Goal: Task Accomplishment & Management: Manage account settings

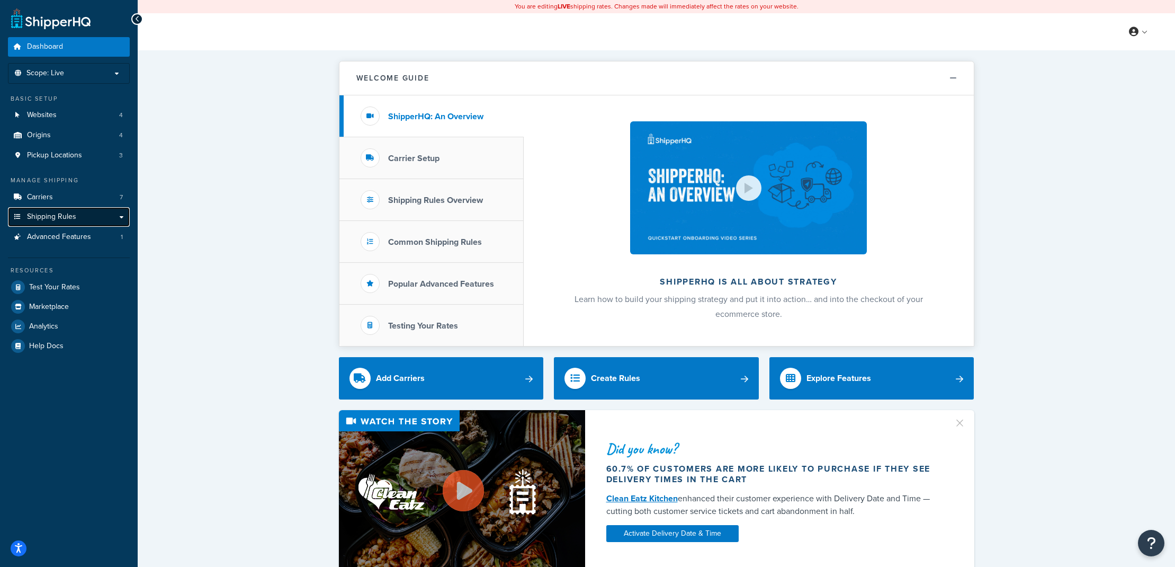
click at [74, 219] on span "Shipping Rules" at bounding box center [51, 216] width 49 height 9
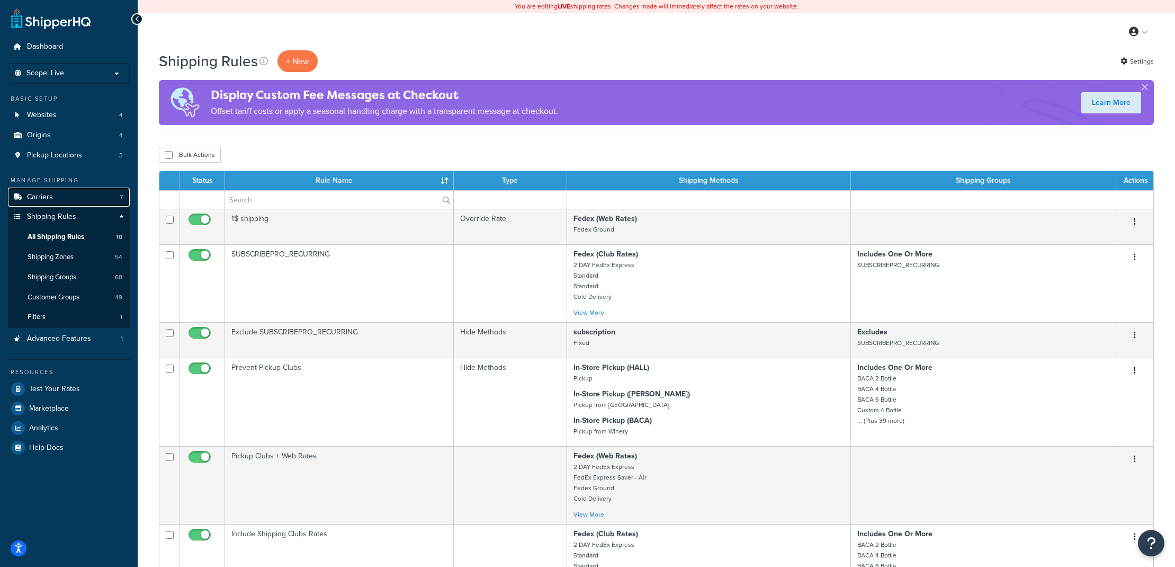
click at [55, 200] on link "Carriers 7" at bounding box center [69, 197] width 122 height 20
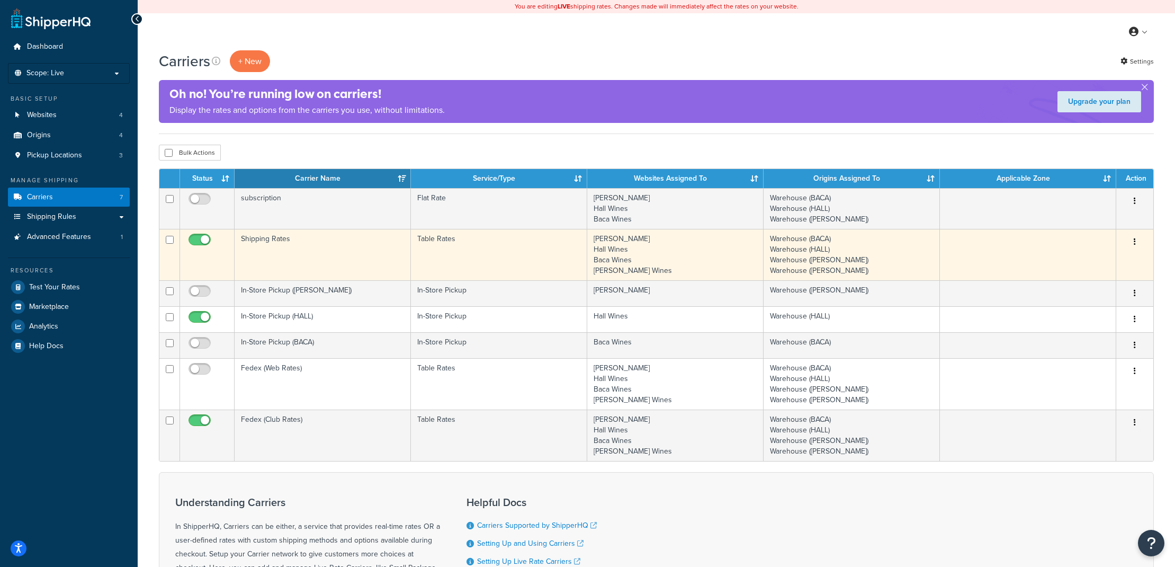
click at [1136, 240] on icon "button" at bounding box center [1135, 241] width 2 height 7
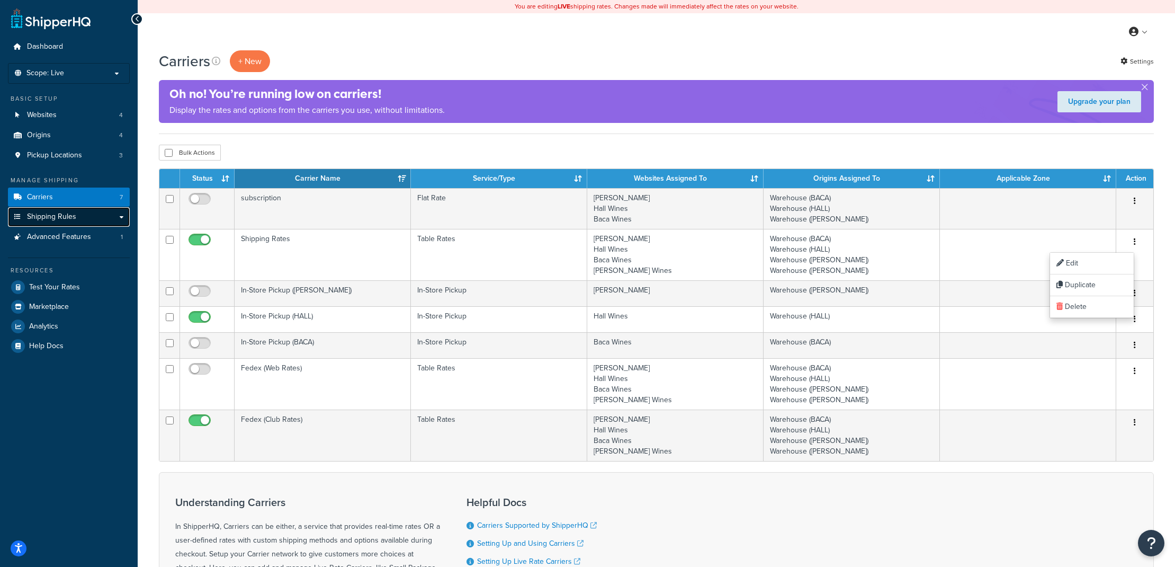
click at [61, 222] on link "Shipping Rules" at bounding box center [69, 217] width 122 height 20
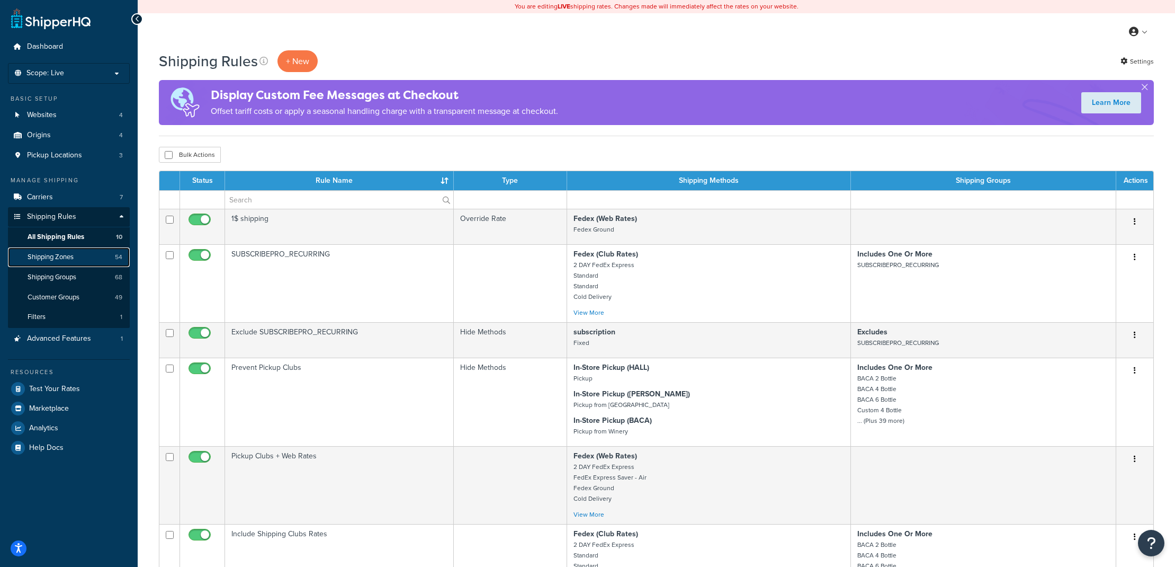
click at [60, 259] on span "Shipping Zones" at bounding box center [51, 257] width 46 height 9
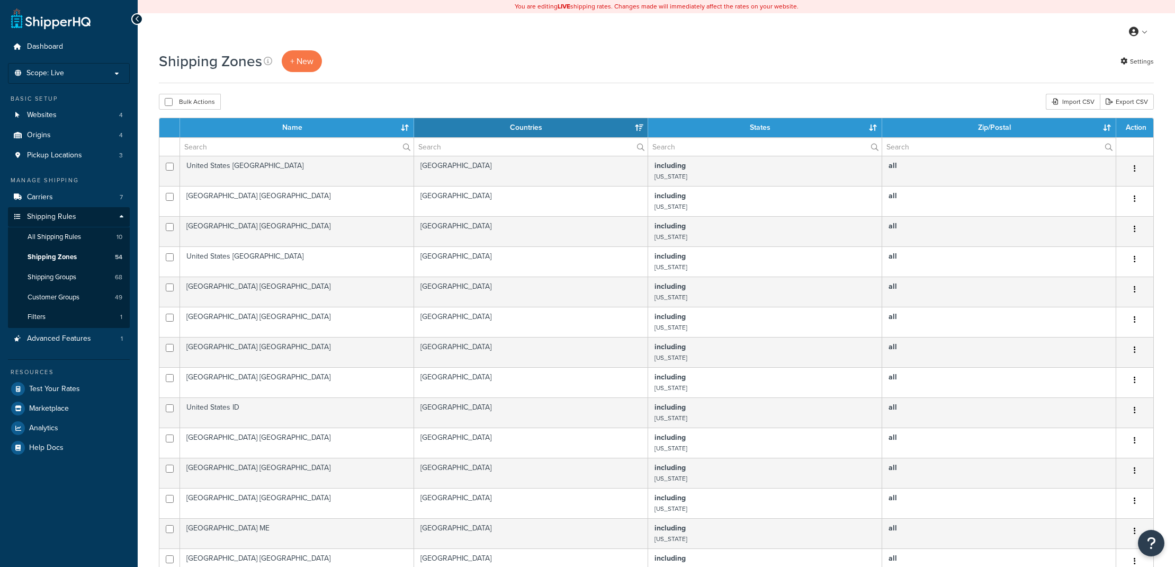
select select "15"
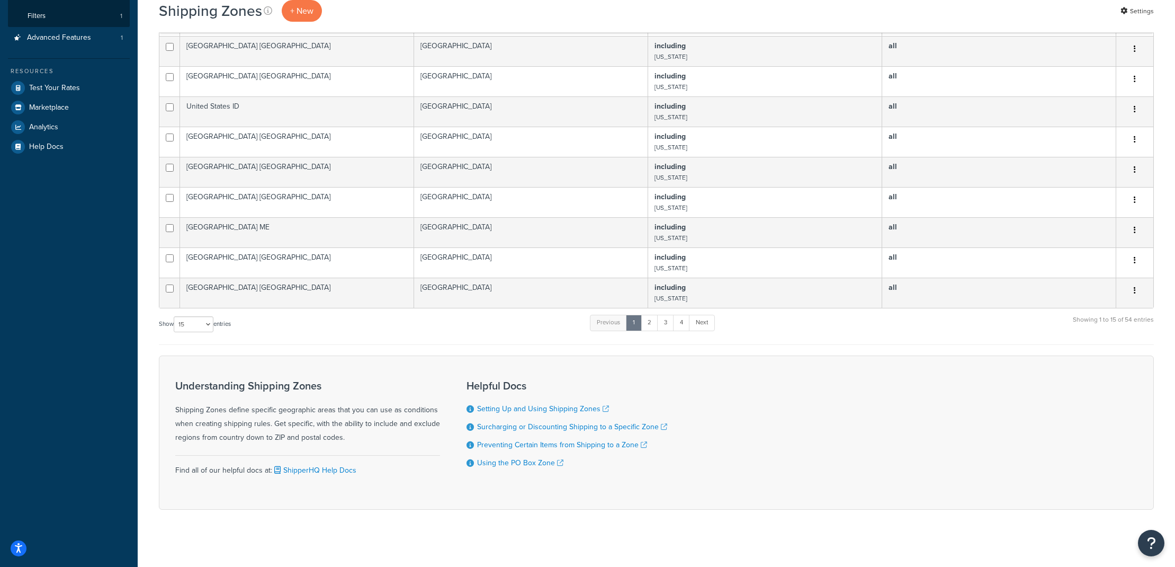
scroll to position [307, 0]
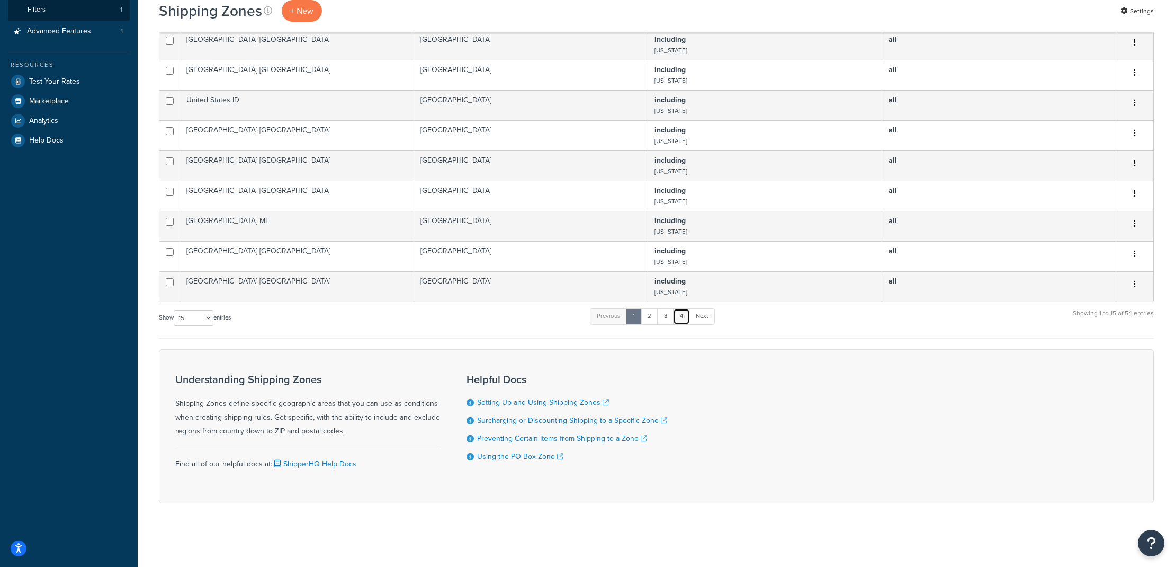
click at [680, 320] on link "4" at bounding box center [681, 316] width 17 height 16
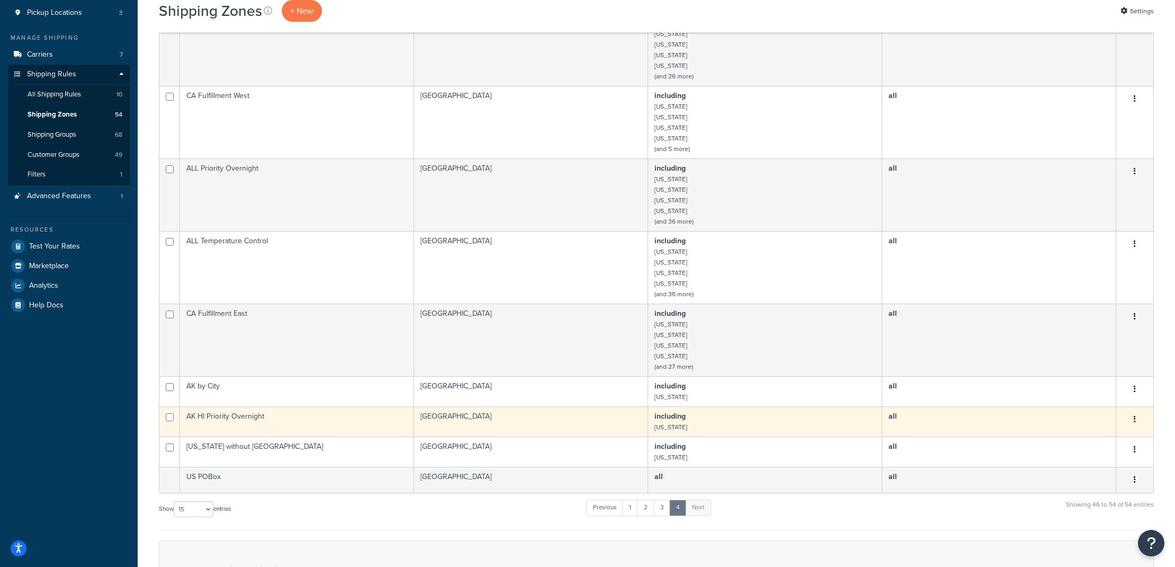
scroll to position [0, 0]
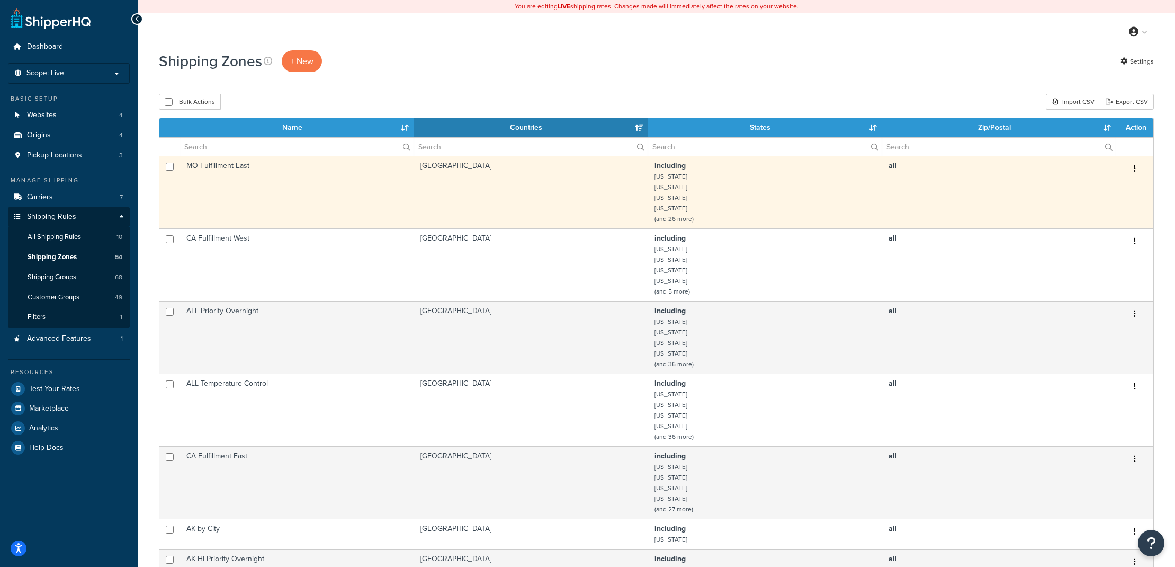
click at [236, 184] on td "MO Fulfillment East" at bounding box center [297, 192] width 234 height 73
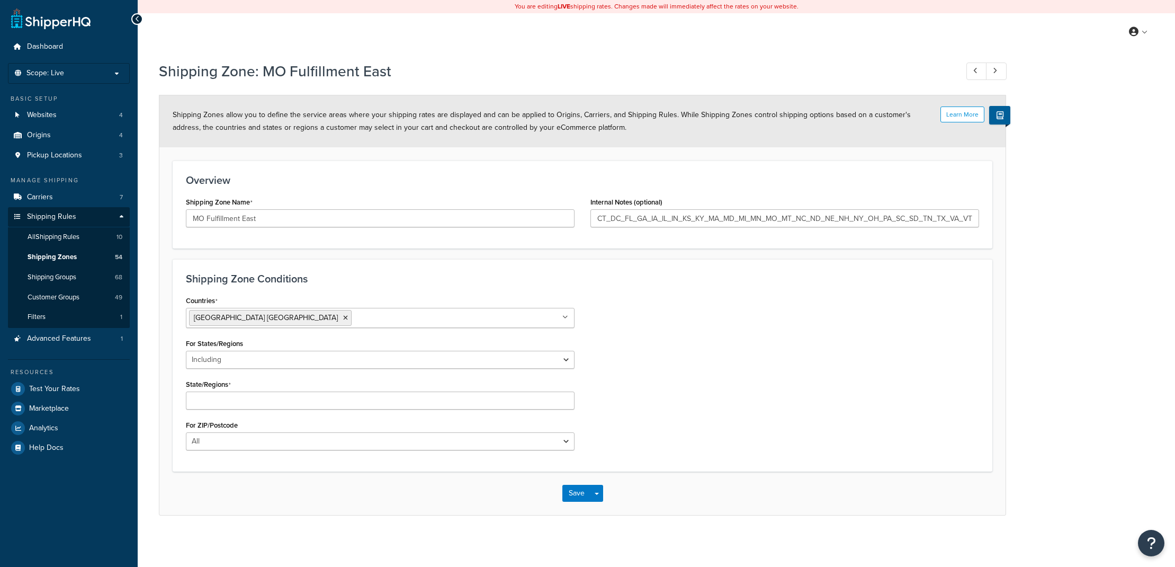
select select "including"
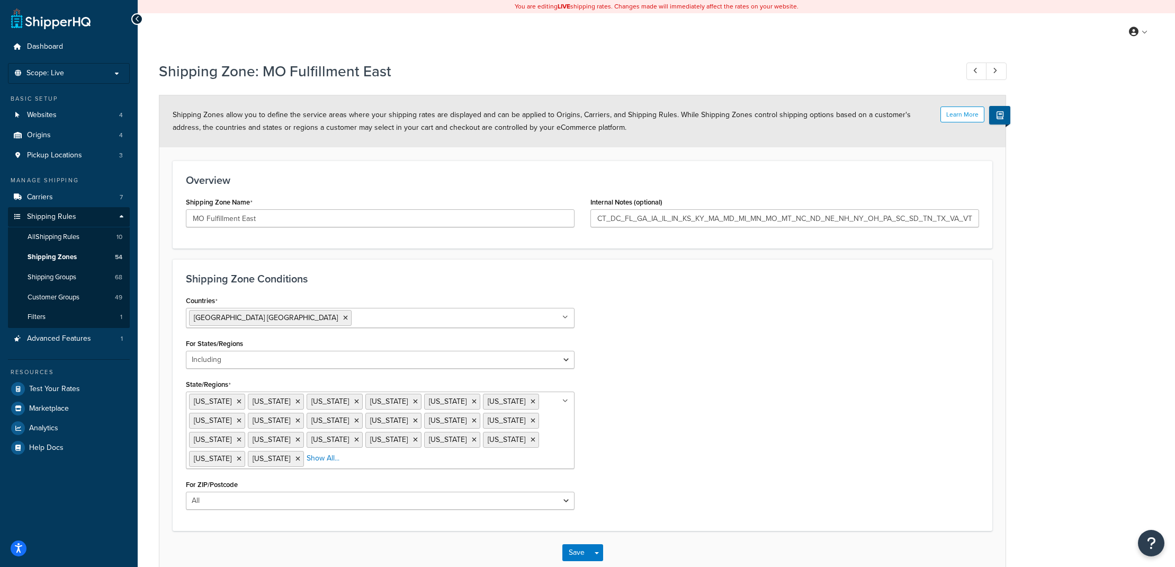
click at [307, 464] on li "Show All..." at bounding box center [323, 458] width 33 height 15
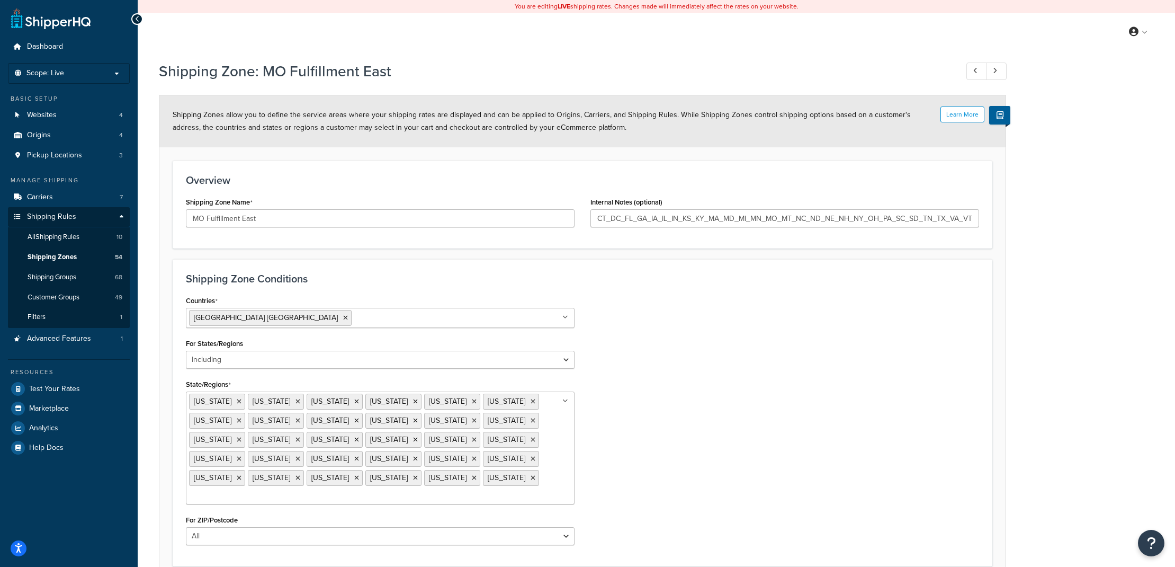
click at [283, 490] on input "State/Regions" at bounding box center [236, 496] width 94 height 12
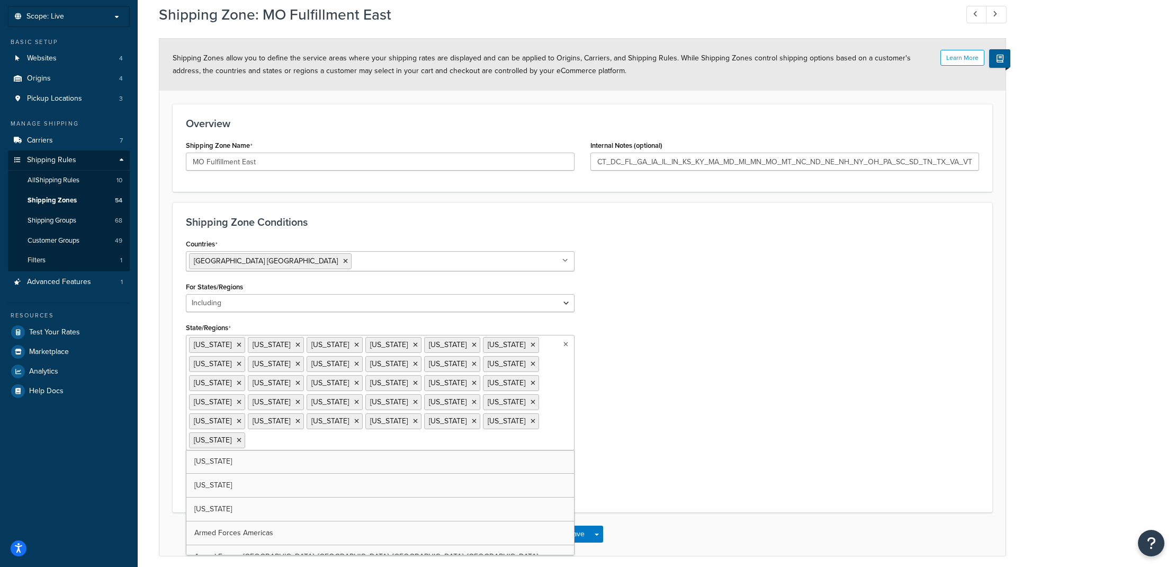
scroll to position [96, 0]
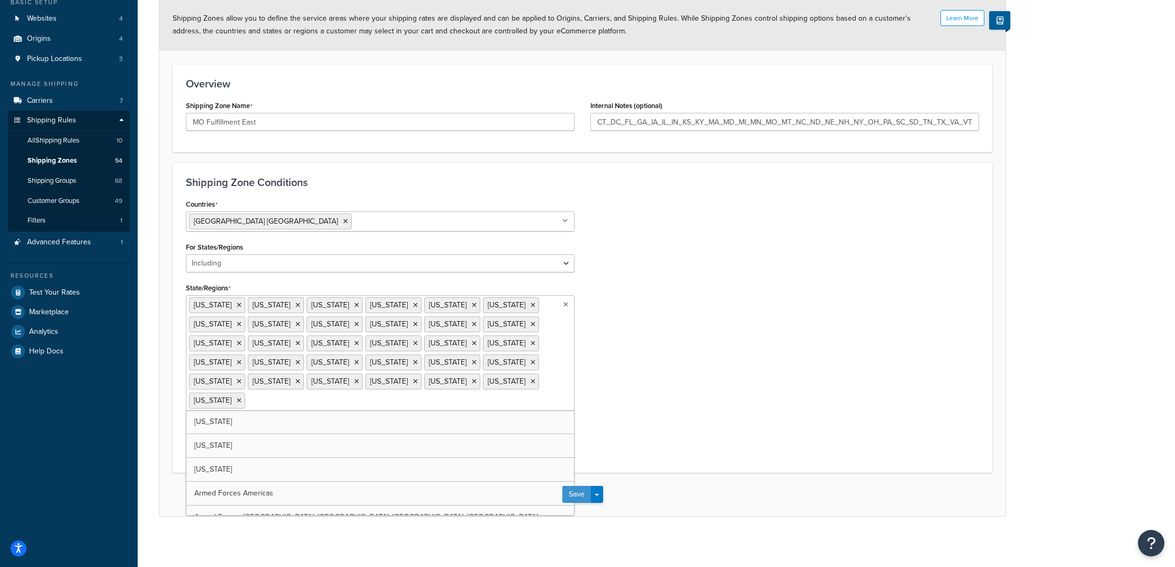
click at [580, 489] on button "Save" at bounding box center [576, 494] width 29 height 17
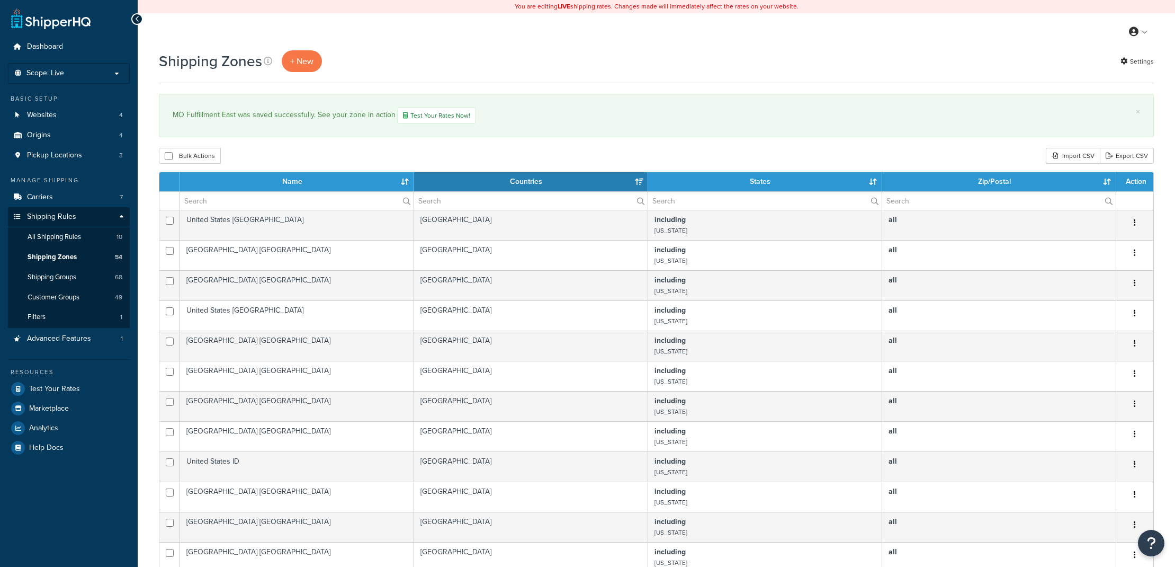
select select "15"
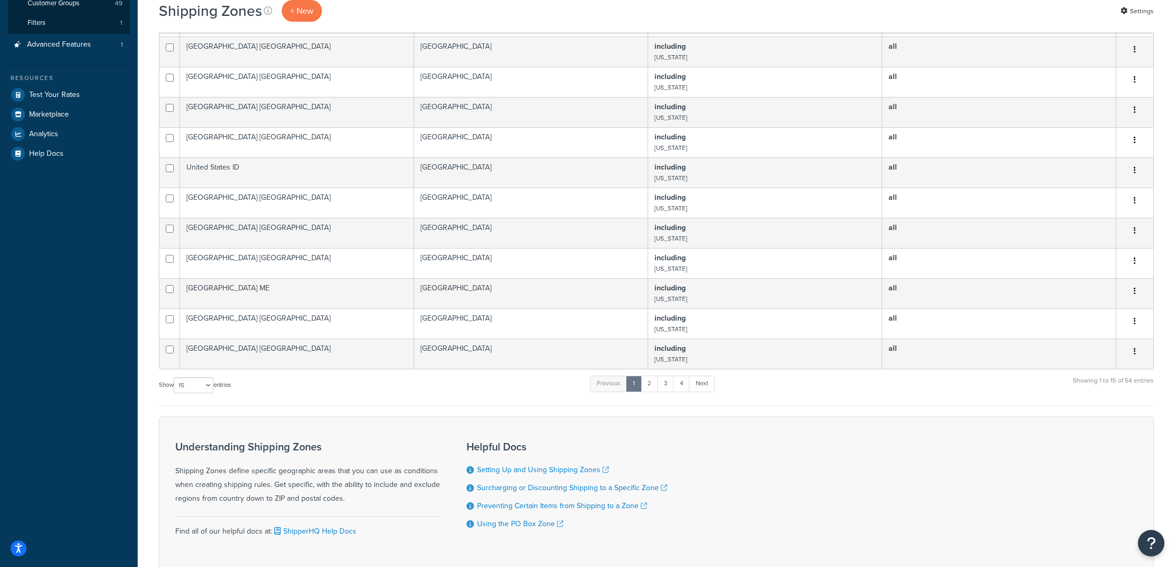
scroll to position [362, 0]
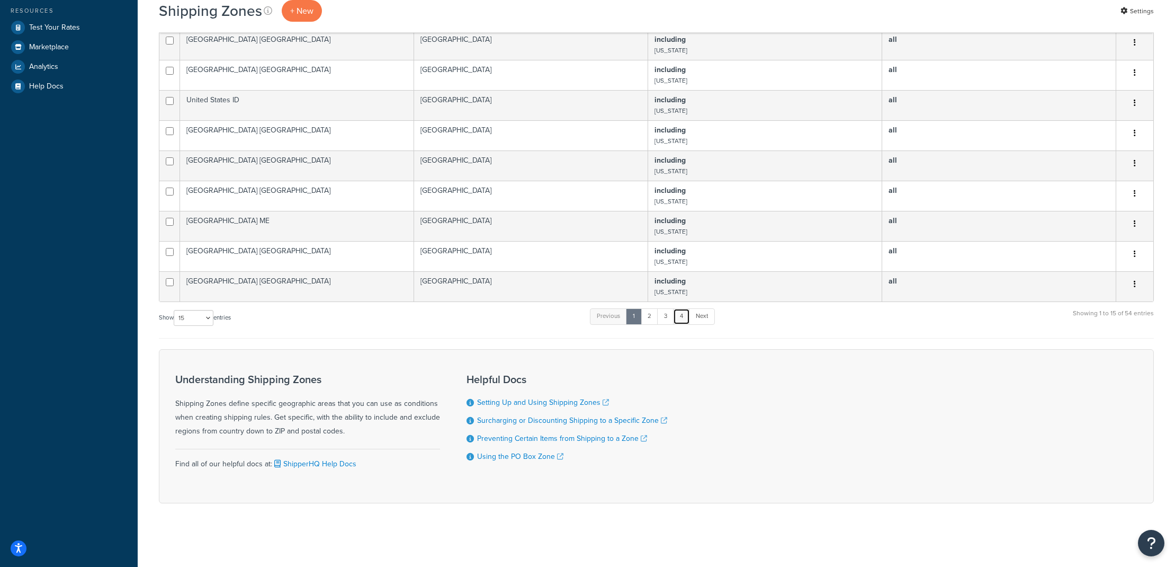
click at [690, 319] on link "4" at bounding box center [681, 316] width 17 height 16
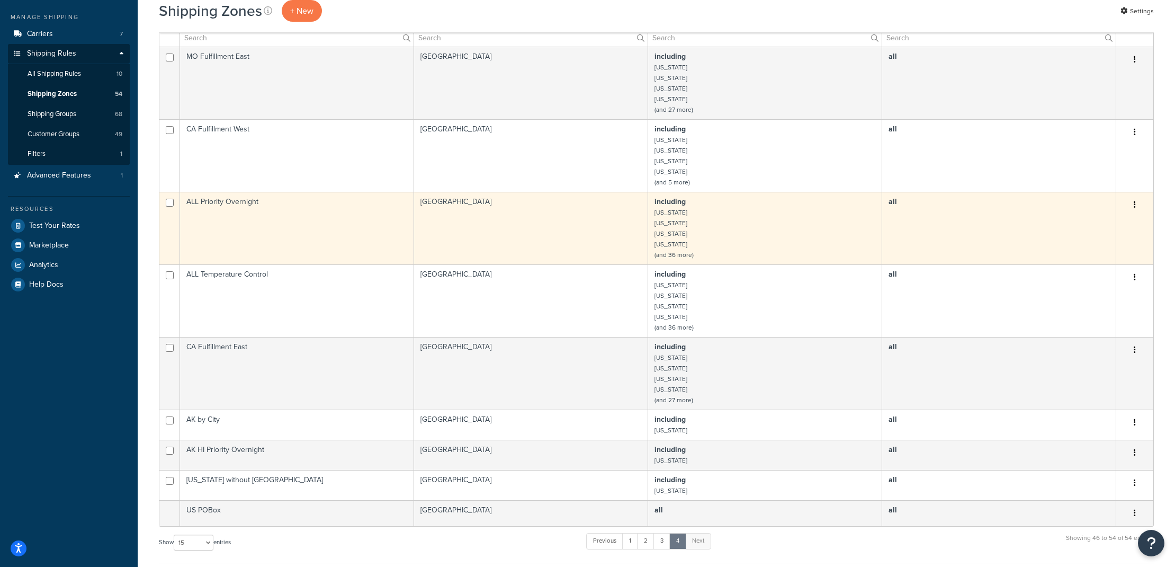
scroll to position [150, 0]
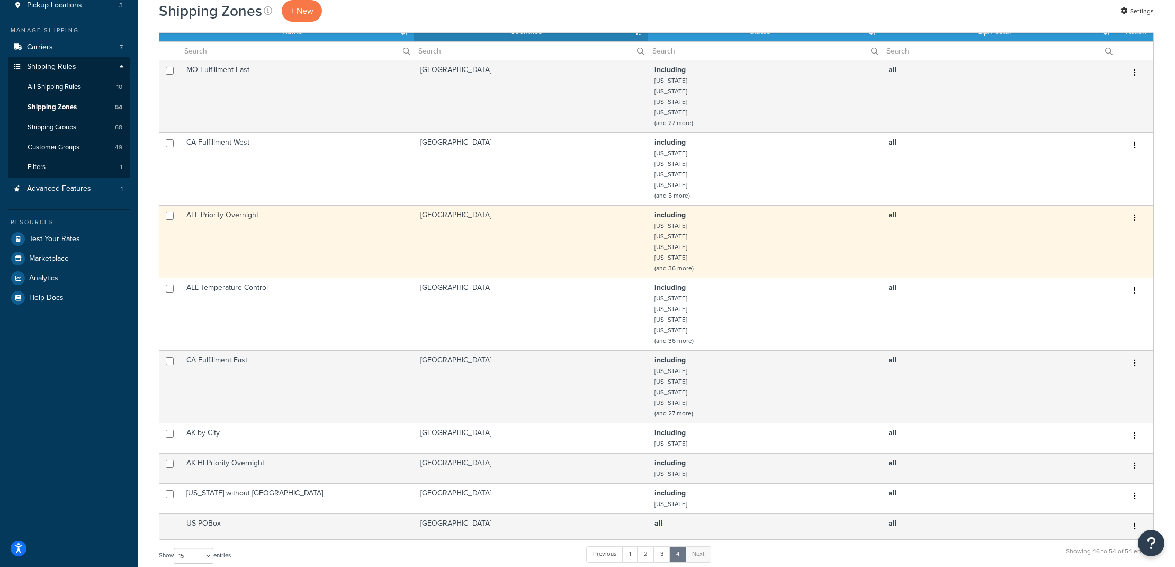
click at [238, 226] on td "ALL Priority Overnight" at bounding box center [297, 241] width 234 height 73
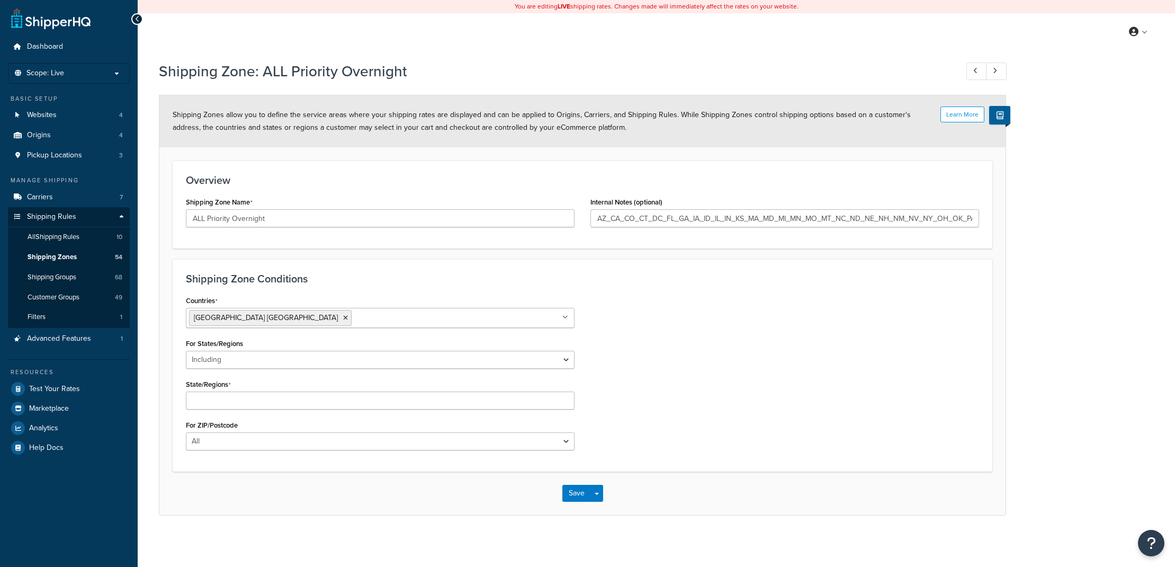
select select "including"
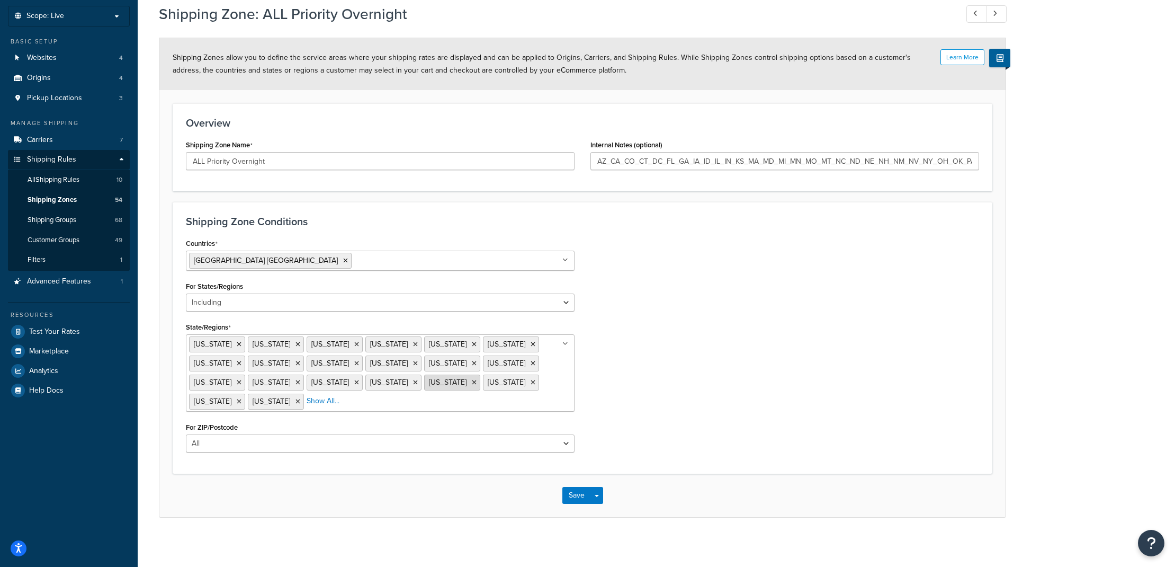
scroll to position [58, 0]
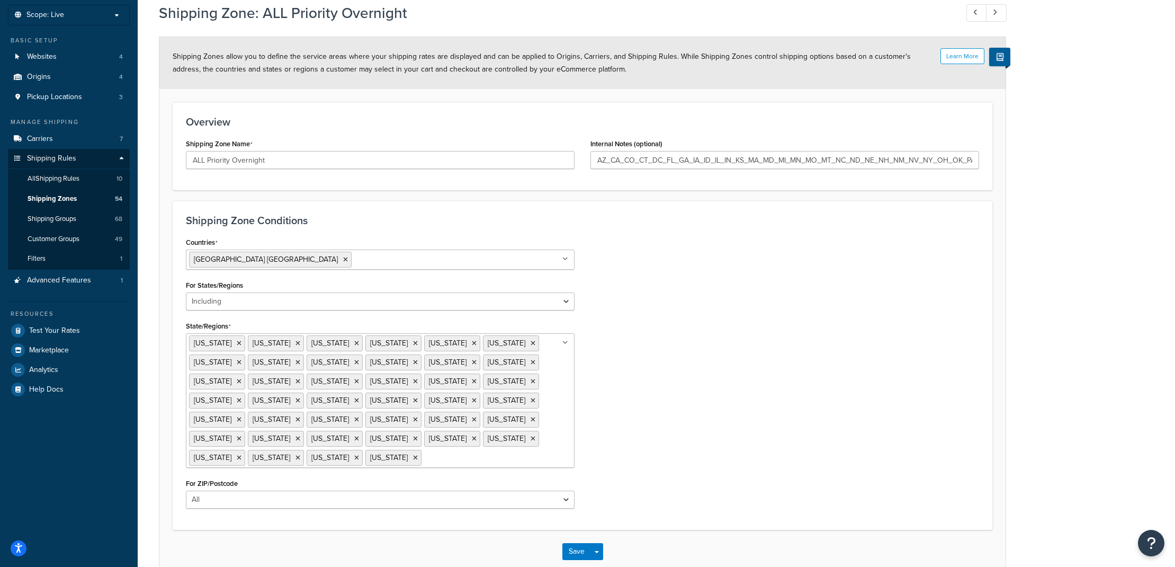
click at [397, 462] on ul "Arizona California Colorado Connecticut District of Columbia Florida Georgia Id…" at bounding box center [380, 400] width 389 height 135
click at [583, 559] on button "Save" at bounding box center [576, 567] width 29 height 17
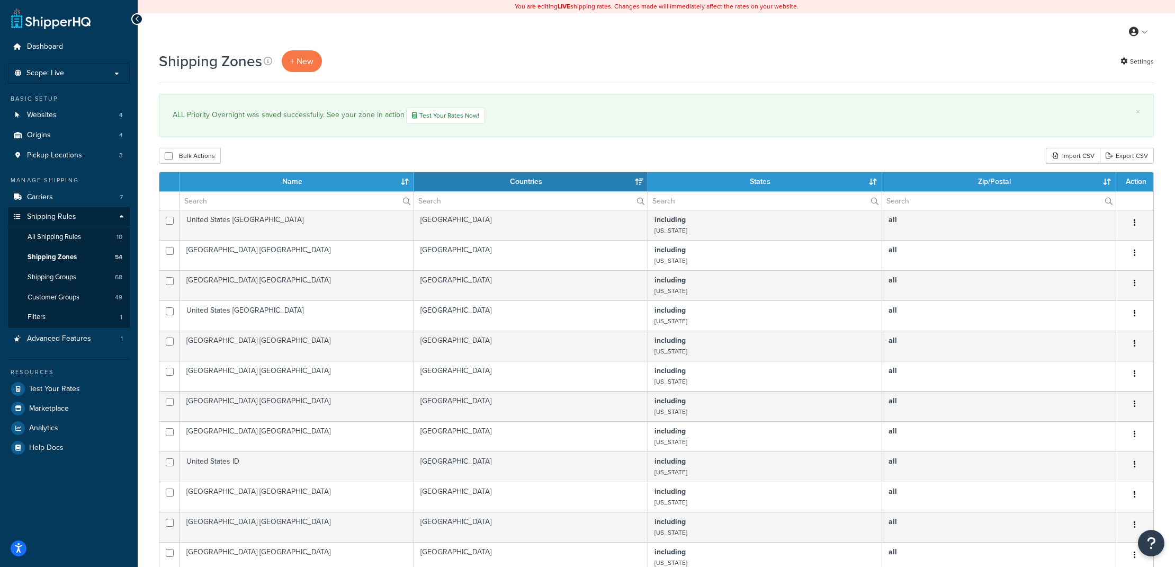
select select "15"
